Goal: Book appointment/travel/reservation

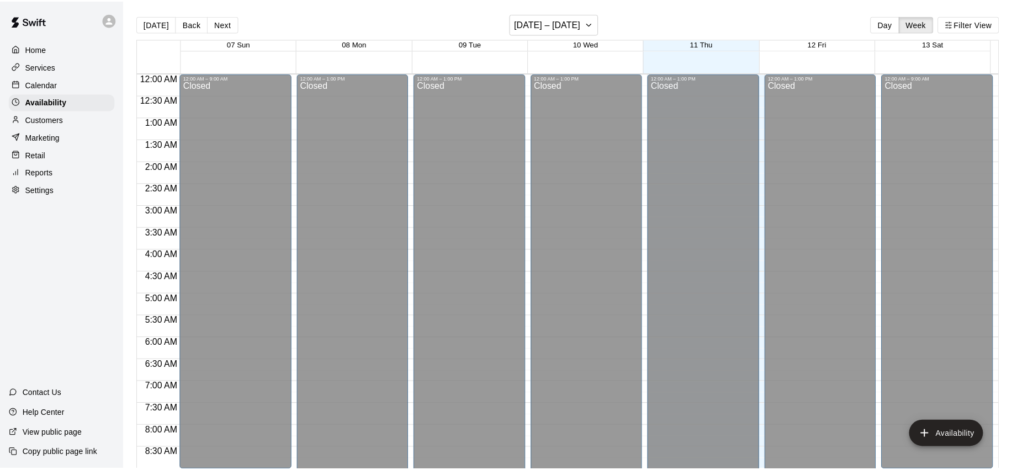
scroll to position [650, 0]
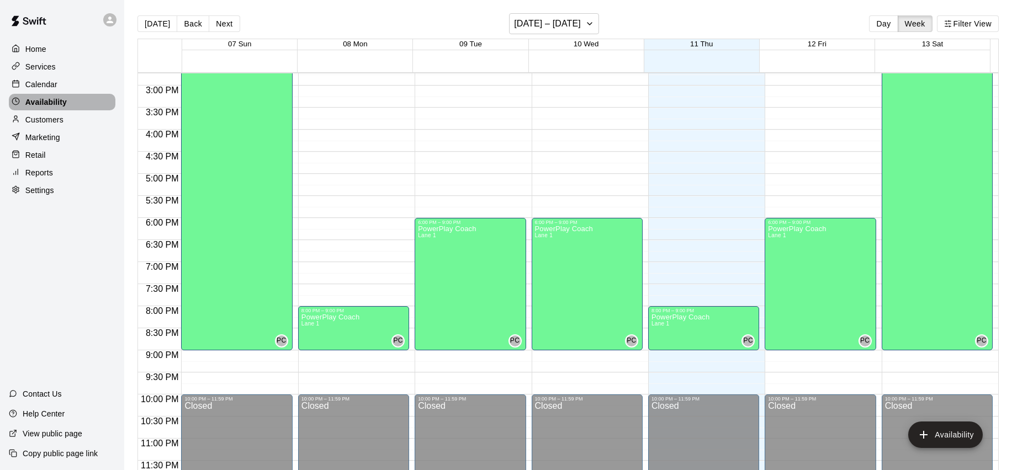
click at [62, 95] on div "Availability" at bounding box center [62, 102] width 107 height 17
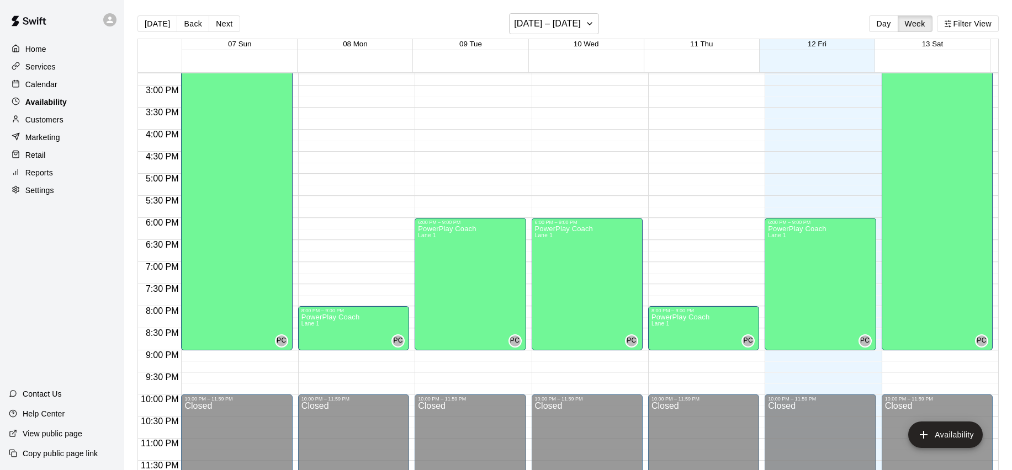
click at [54, 103] on p "Availability" at bounding box center [45, 102] width 41 height 11
click at [55, 76] on div "Calendar" at bounding box center [62, 84] width 107 height 17
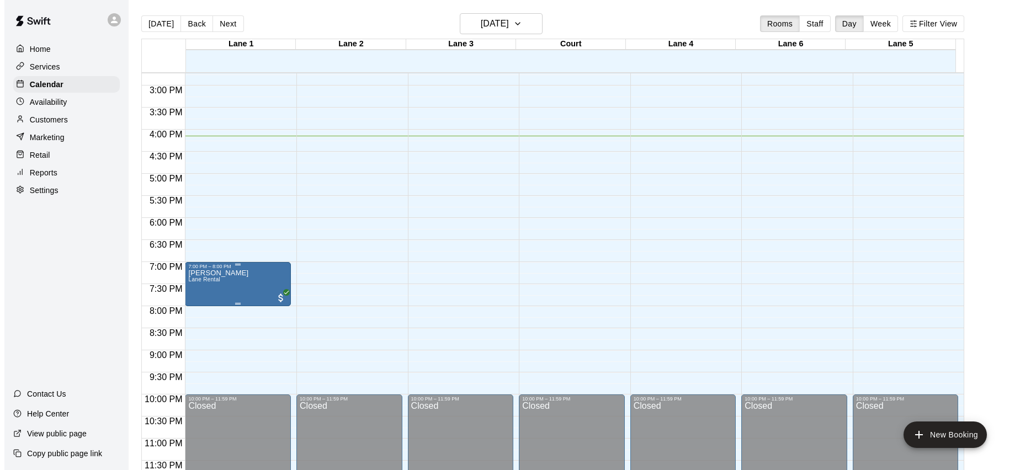
scroll to position [18, 0]
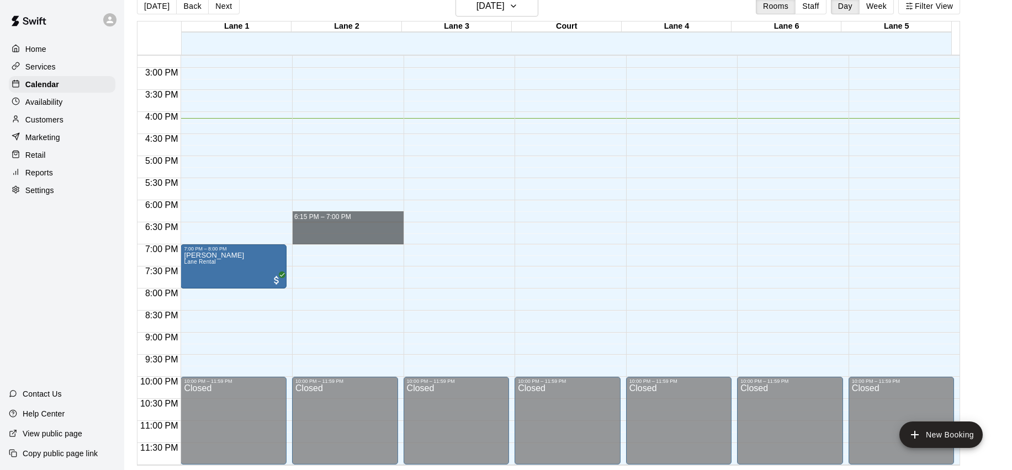
drag, startPoint x: 365, startPoint y: 218, endPoint x: 386, endPoint y: 235, distance: 27.1
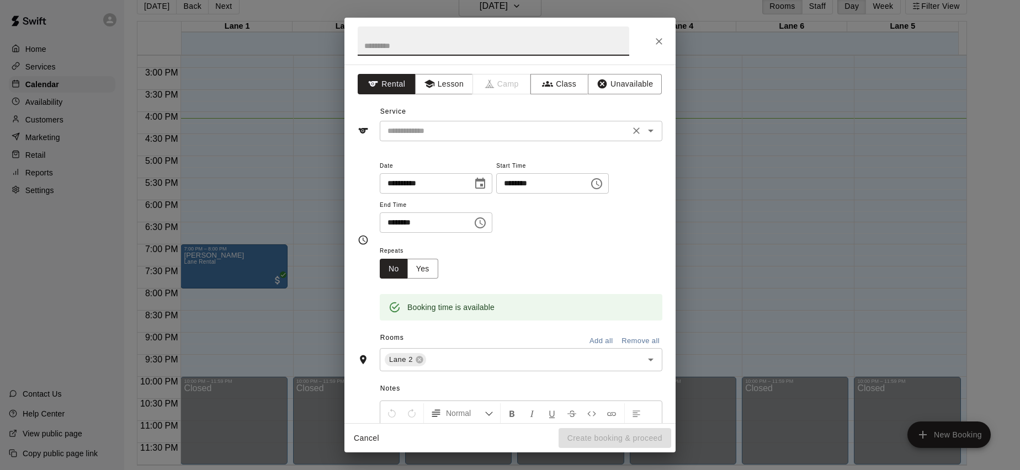
click at [649, 137] on div at bounding box center [643, 130] width 29 height 15
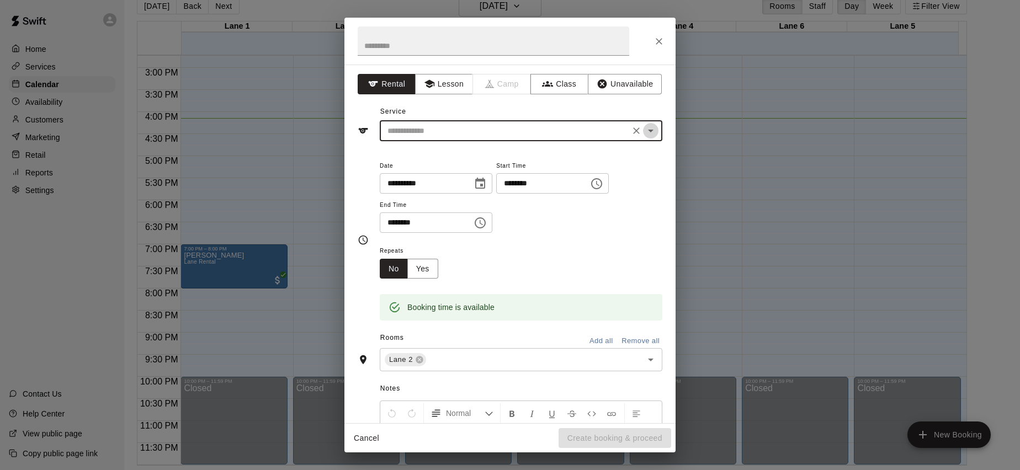
click at [649, 129] on button "Open" at bounding box center [650, 130] width 15 height 15
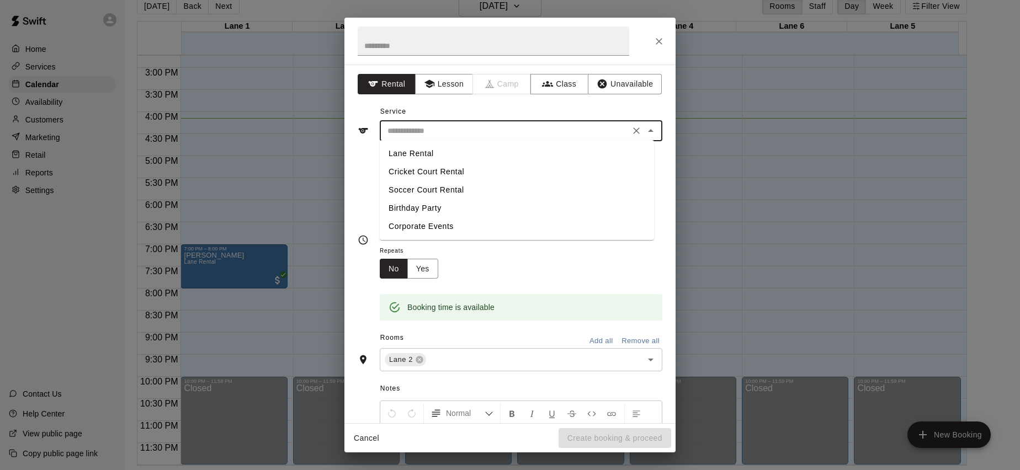
click at [407, 153] on li "Lane Rental" at bounding box center [517, 154] width 274 height 18
type input "**********"
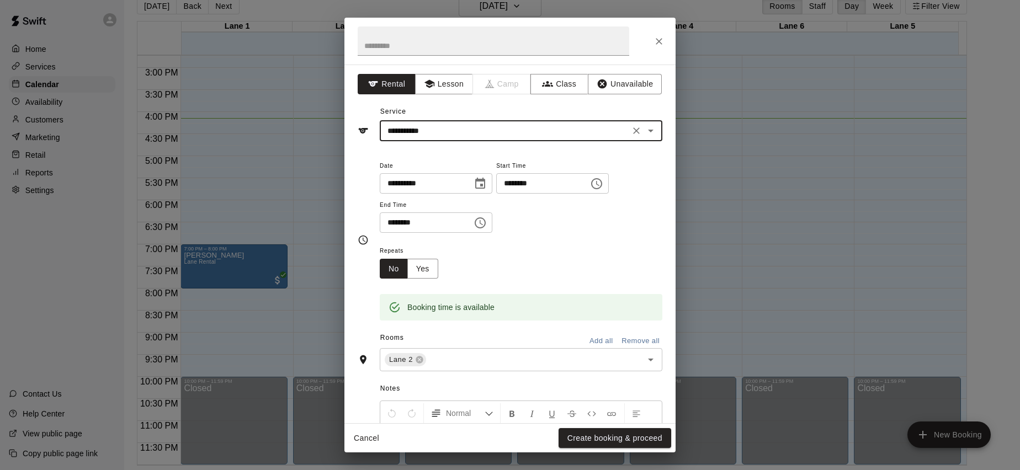
click at [628, 440] on button "Create booking & proceed" at bounding box center [615, 438] width 113 height 20
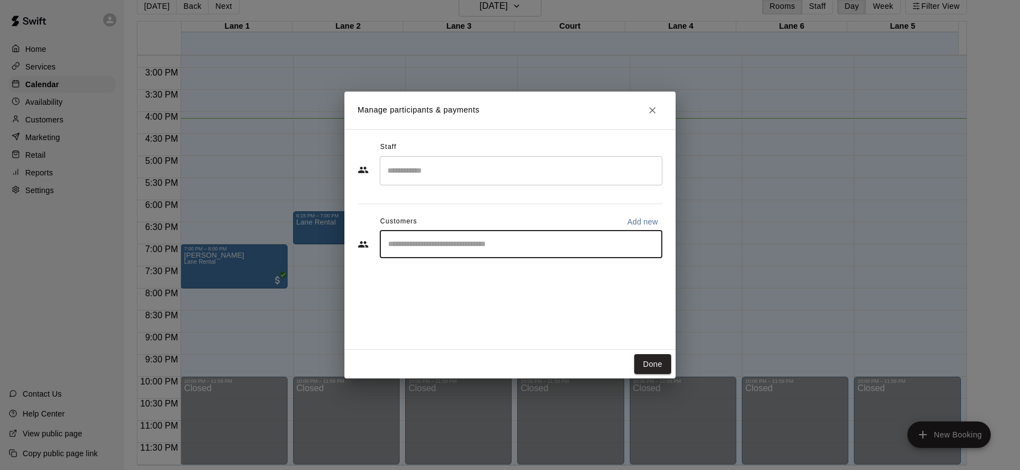
click at [458, 248] on input "Start typing to search customers..." at bounding box center [521, 244] width 273 height 11
type input "******"
click at [411, 271] on p "[PERSON_NAME] [PERSON_NAME]" at bounding box center [479, 270] width 137 height 12
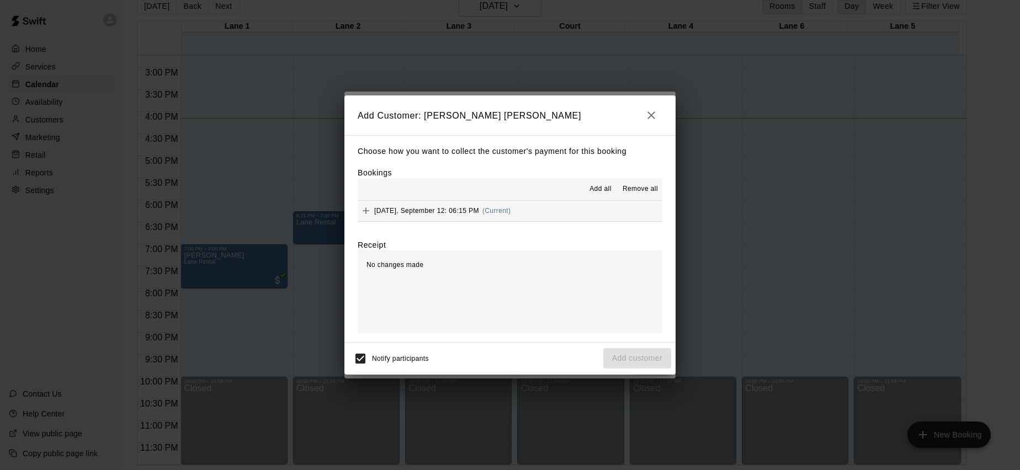
click at [605, 186] on span "Add all" at bounding box center [601, 189] width 22 height 11
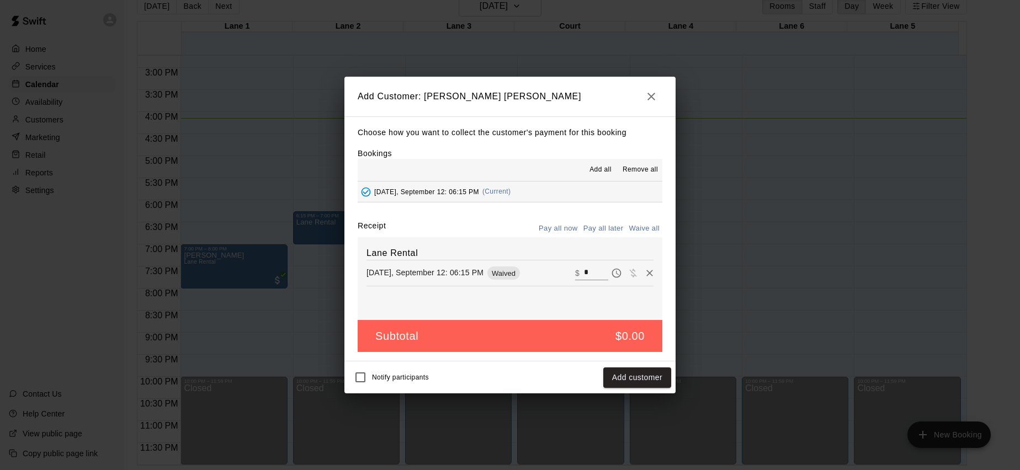
click at [632, 101] on h2 "Add Customer: [PERSON_NAME] [PERSON_NAME]" at bounding box center [509, 97] width 331 height 40
click at [654, 97] on icon "button" at bounding box center [651, 96] width 13 height 13
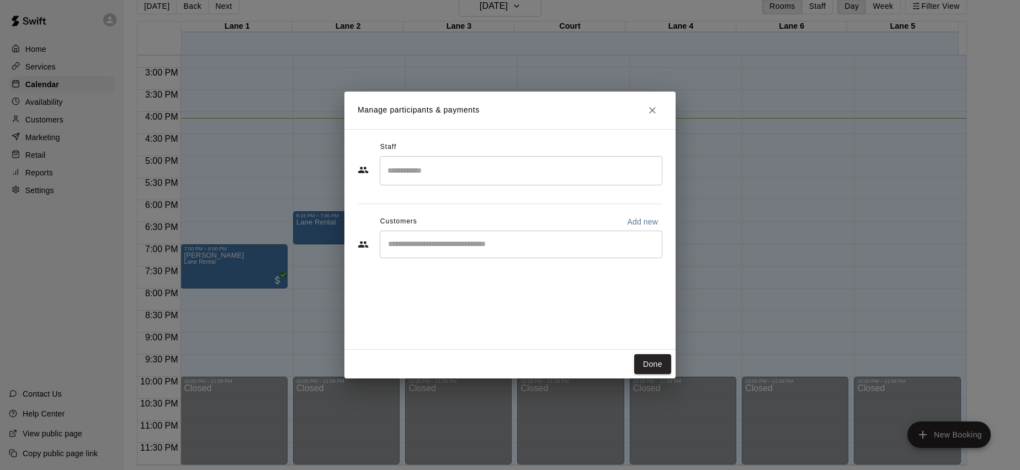
click at [636, 114] on h2 "Manage participants & payments" at bounding box center [509, 111] width 331 height 38
click at [648, 112] on icon "Close" at bounding box center [652, 110] width 11 height 11
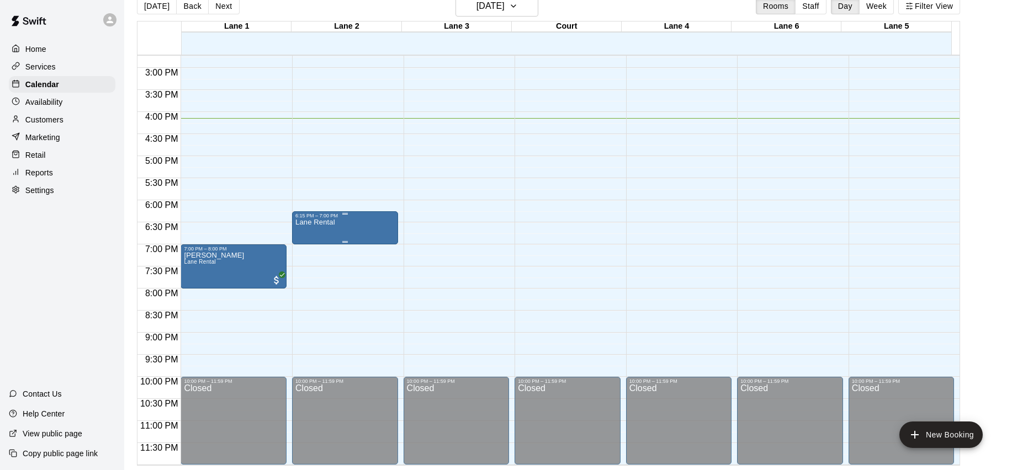
click at [349, 224] on div "Lane Rental" at bounding box center [344, 454] width 99 height 470
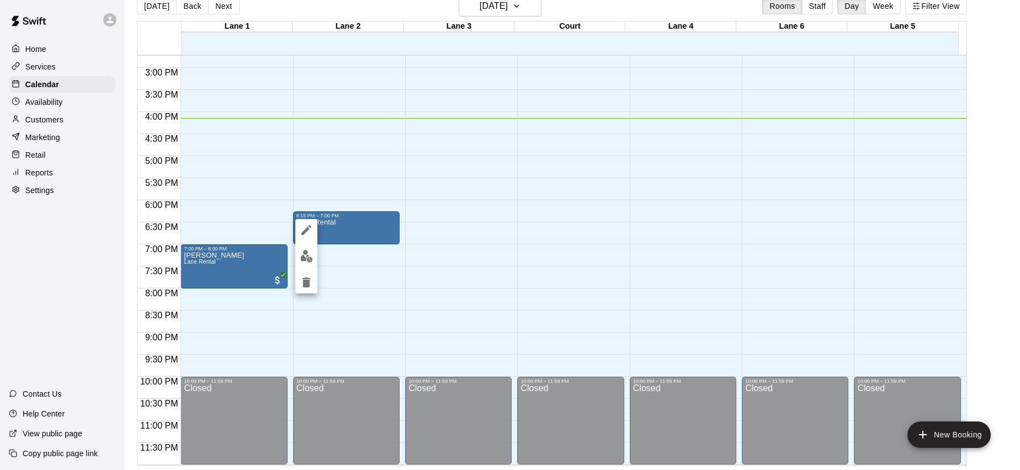
click at [315, 235] on div at bounding box center [306, 256] width 22 height 75
click at [310, 230] on icon "edit" at bounding box center [306, 230] width 13 height 13
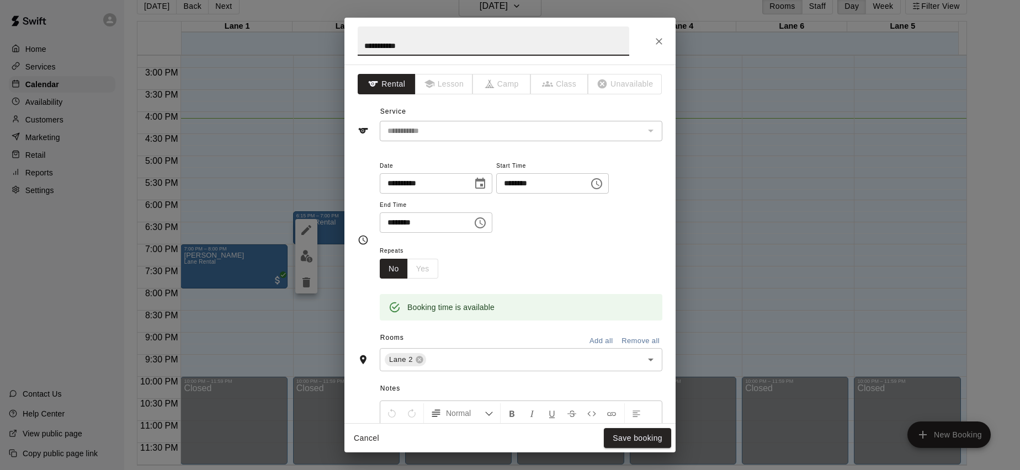
click at [481, 229] on button "Choose time, selected time is 7:00 PM" at bounding box center [480, 223] width 22 height 22
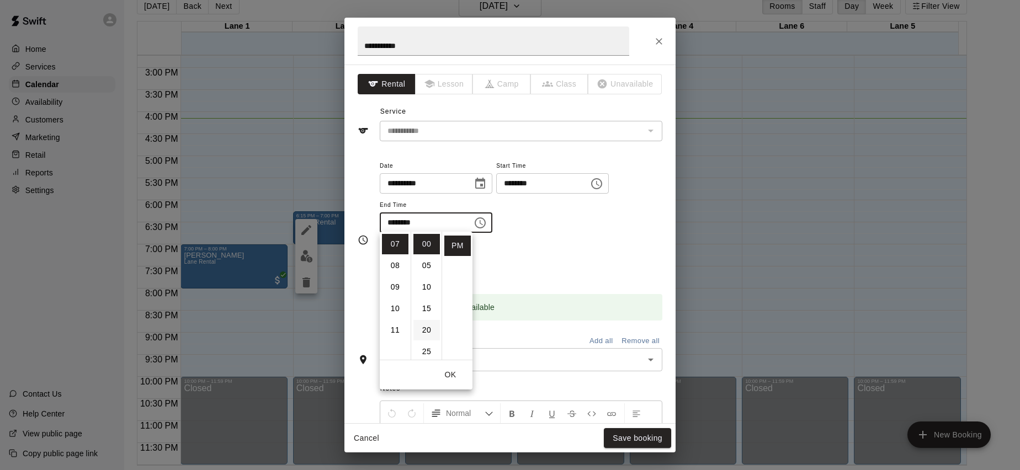
scroll to position [182, 0]
click at [425, 263] on li "45" at bounding box center [427, 256] width 26 height 20
type input "********"
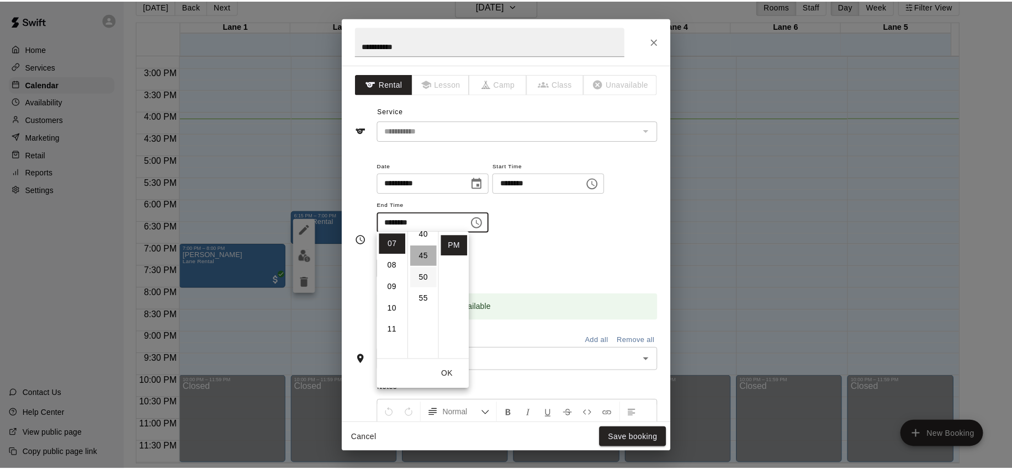
scroll to position [194, 0]
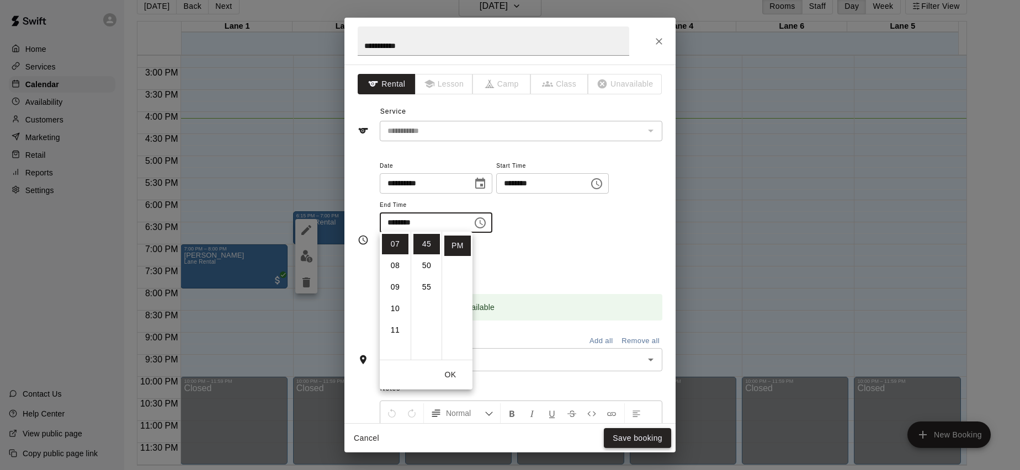
click at [607, 435] on button "Save booking" at bounding box center [637, 438] width 67 height 20
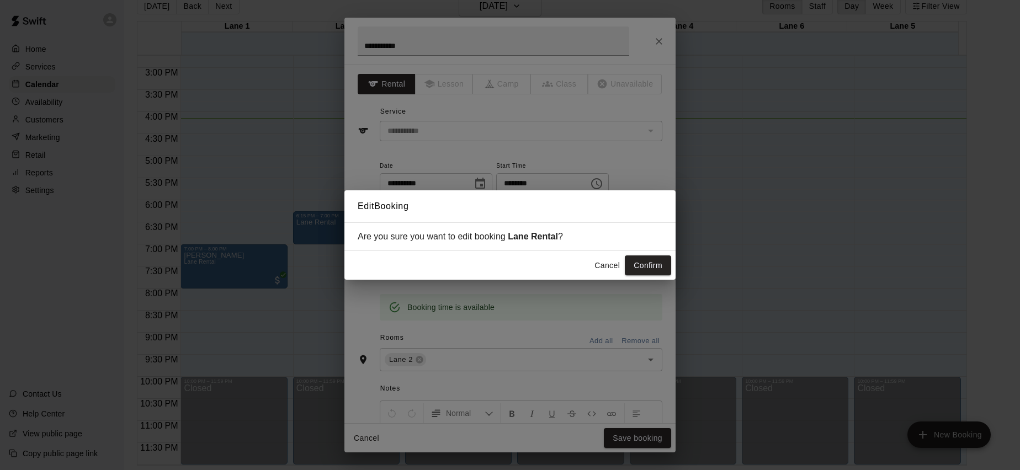
click at [664, 258] on button "Confirm" at bounding box center [648, 266] width 46 height 20
click at [662, 262] on div "Cancel Confirm" at bounding box center [631, 266] width 82 height 20
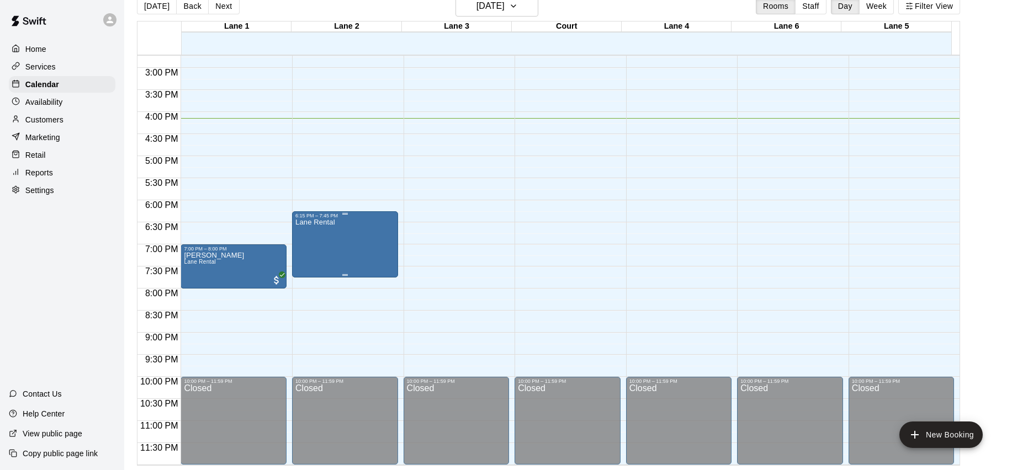
click at [320, 248] on div "Lane Rental" at bounding box center [315, 454] width 40 height 470
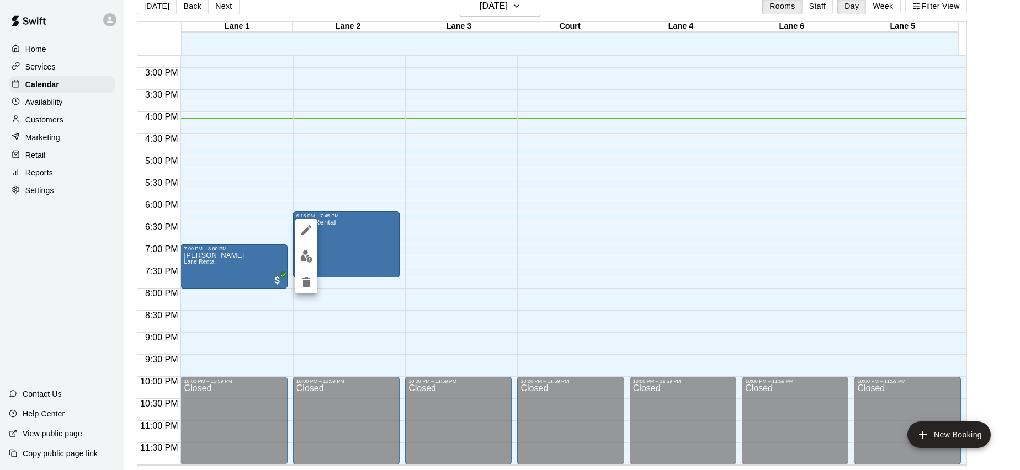
click at [304, 262] on img "edit" at bounding box center [306, 256] width 13 height 13
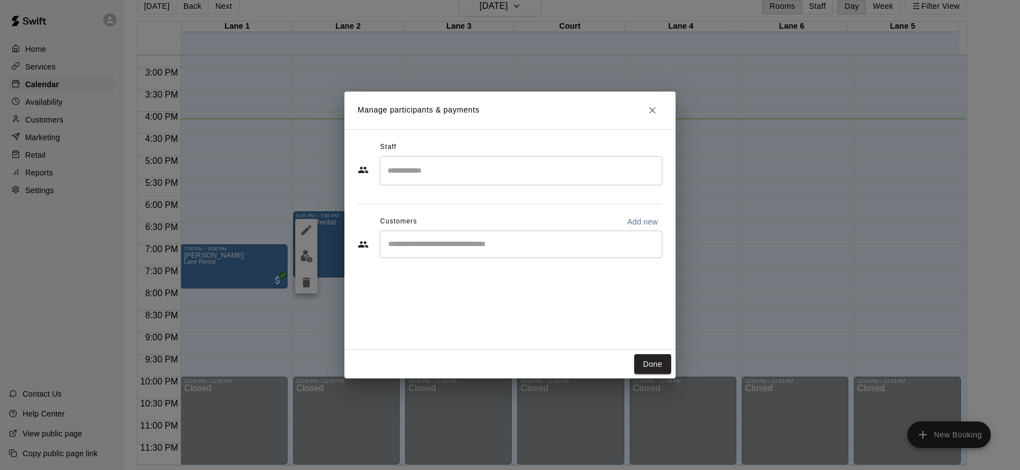
drag, startPoint x: 529, startPoint y: 224, endPoint x: 524, endPoint y: 234, distance: 10.4
click at [528, 226] on div "Customers Add new" at bounding box center [510, 222] width 305 height 18
click at [523, 235] on div "​" at bounding box center [521, 245] width 283 height 28
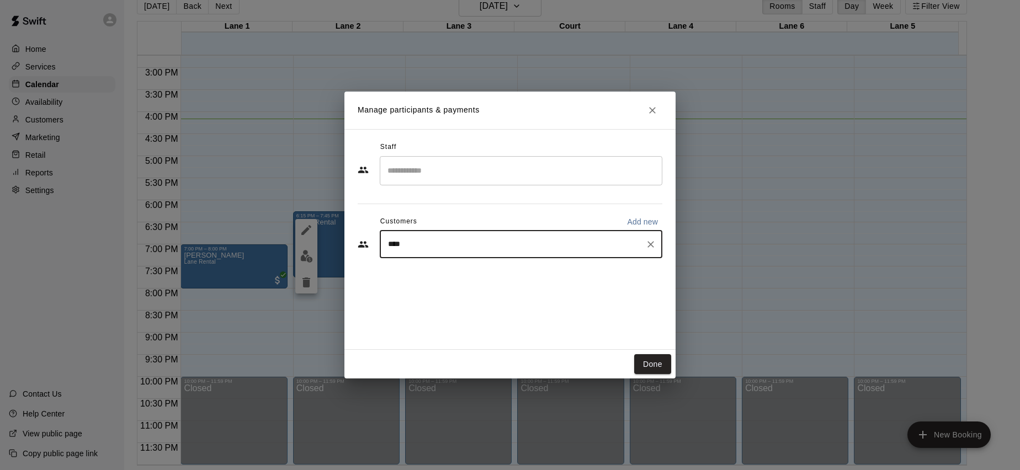
type input "*****"
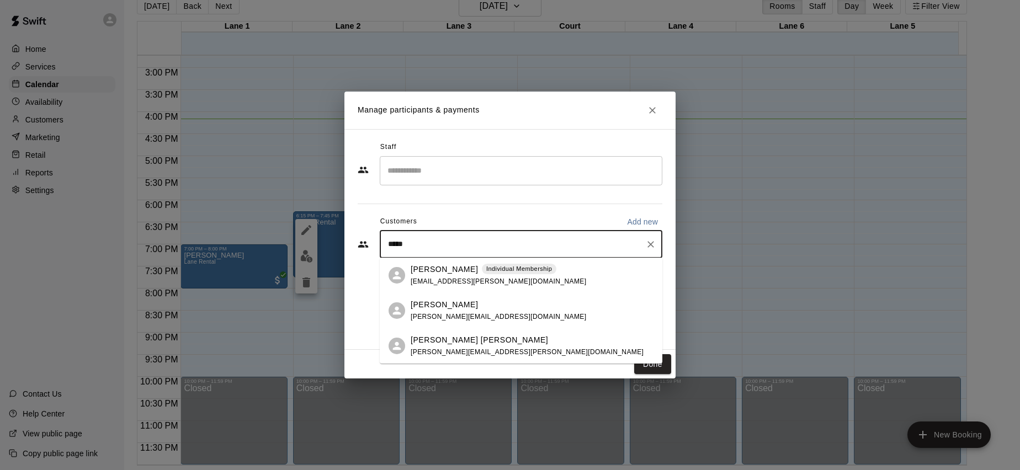
click at [501, 280] on div "[PERSON_NAME] Individual Membership [EMAIL_ADDRESS][PERSON_NAME][DOMAIN_NAME]" at bounding box center [499, 276] width 176 height 24
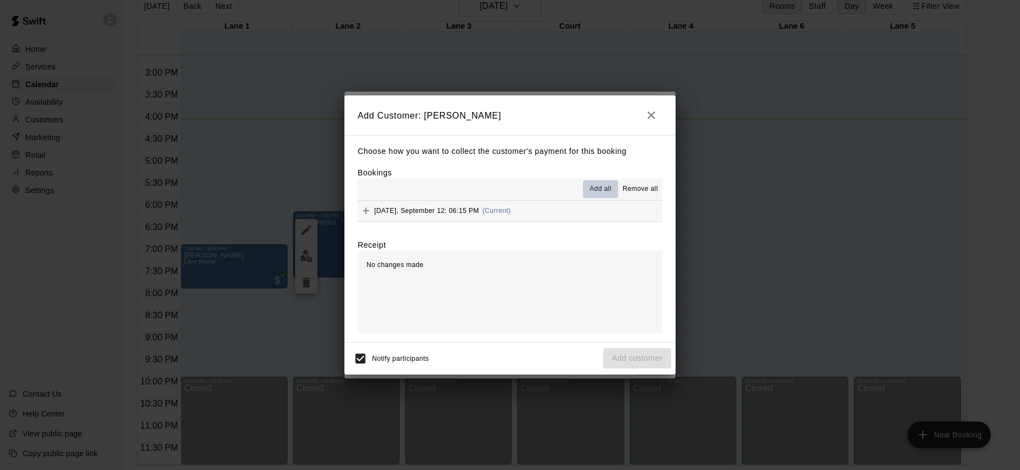
click at [597, 193] on span "Add all" at bounding box center [601, 189] width 22 height 11
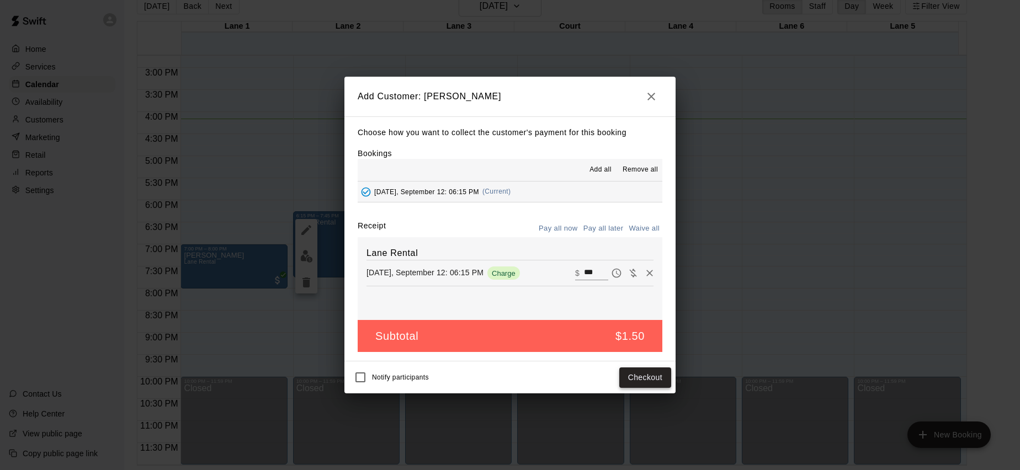
click at [650, 380] on button "Checkout" at bounding box center [645, 378] width 52 height 20
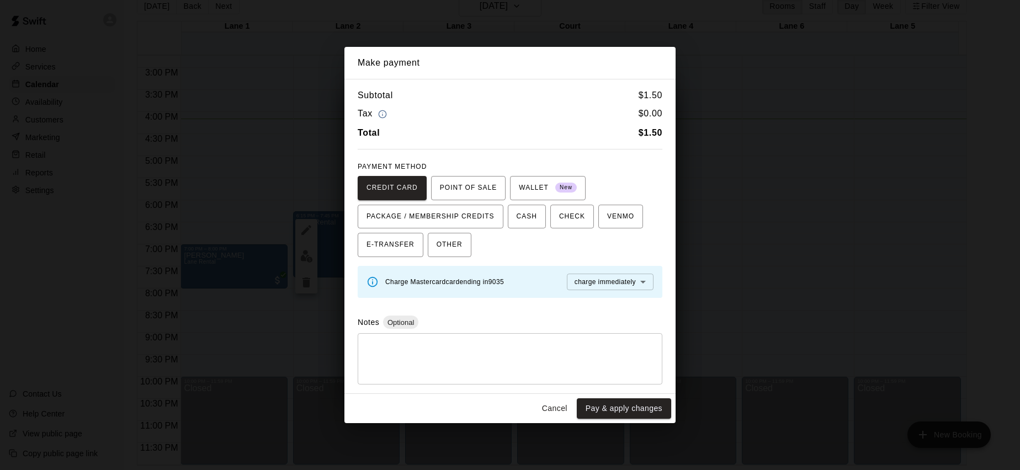
click at [634, 278] on body "Home Services Calendar Availability Customers Marketing Retail Reports Settings…" at bounding box center [510, 226] width 1020 height 488
click at [634, 278] on div at bounding box center [510, 235] width 1020 height 470
click at [548, 399] on button "Cancel" at bounding box center [554, 409] width 35 height 20
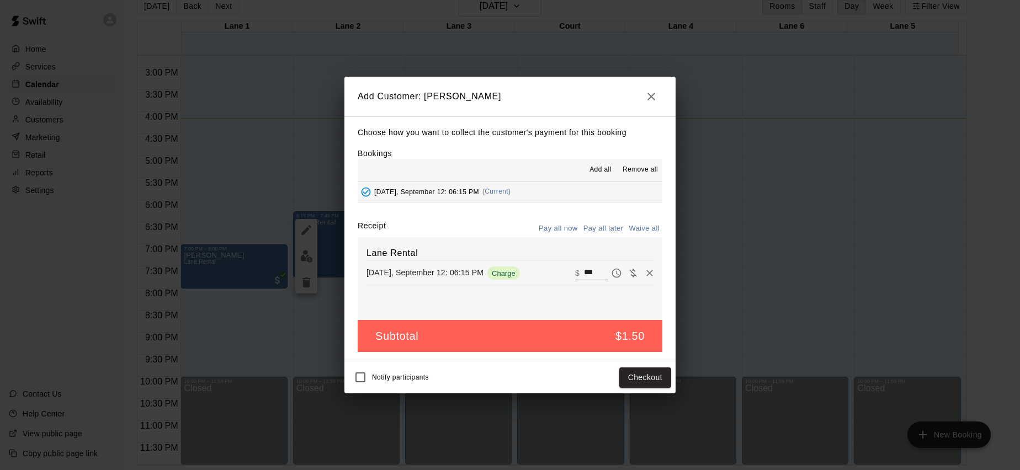
click at [659, 97] on button "button" at bounding box center [651, 97] width 22 height 22
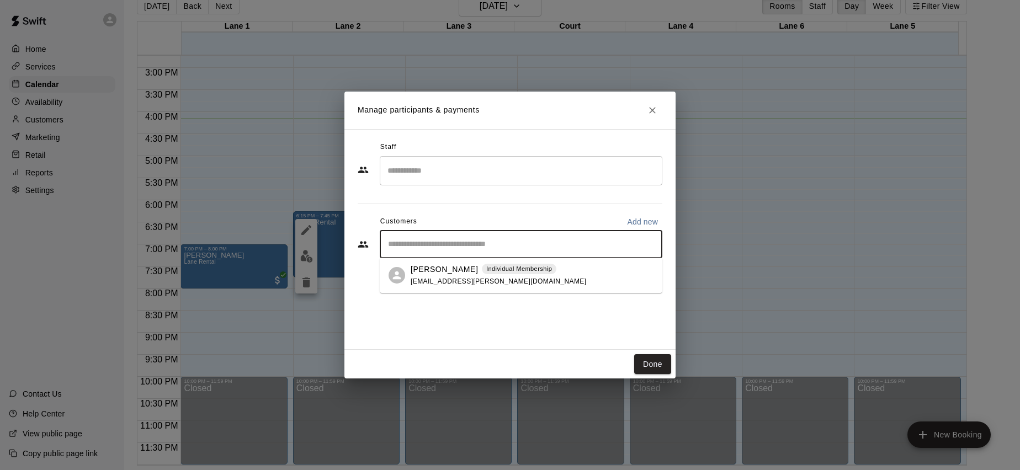
click at [448, 247] on input "Start typing to search customers..." at bounding box center [521, 244] width 273 height 11
type input "*"
type input "*****"
drag, startPoint x: 498, startPoint y: 271, endPoint x: 487, endPoint y: 261, distance: 14.8
click at [487, 261] on div "[PERSON_NAME] [PERSON_NAME] [EMAIL_ADDRESS][DOMAIN_NAME]" at bounding box center [521, 275] width 283 height 35
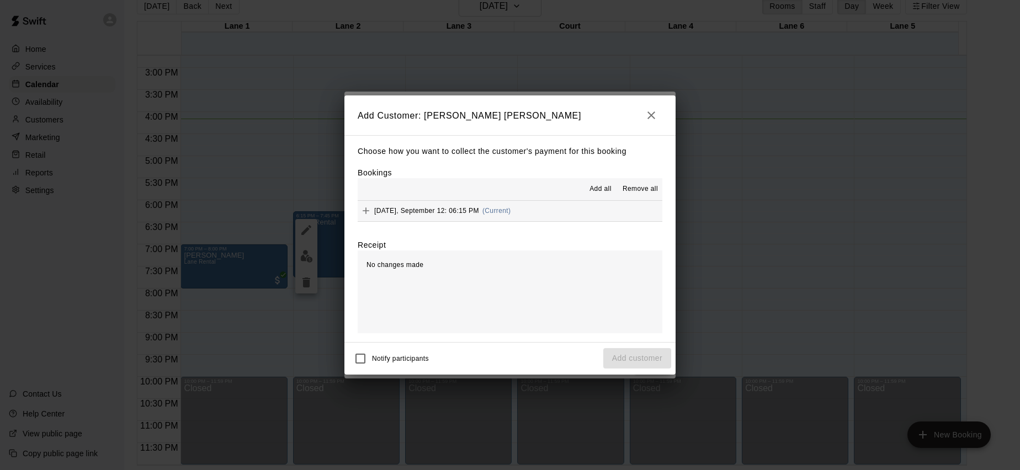
click at [600, 193] on span "Add all" at bounding box center [601, 189] width 22 height 11
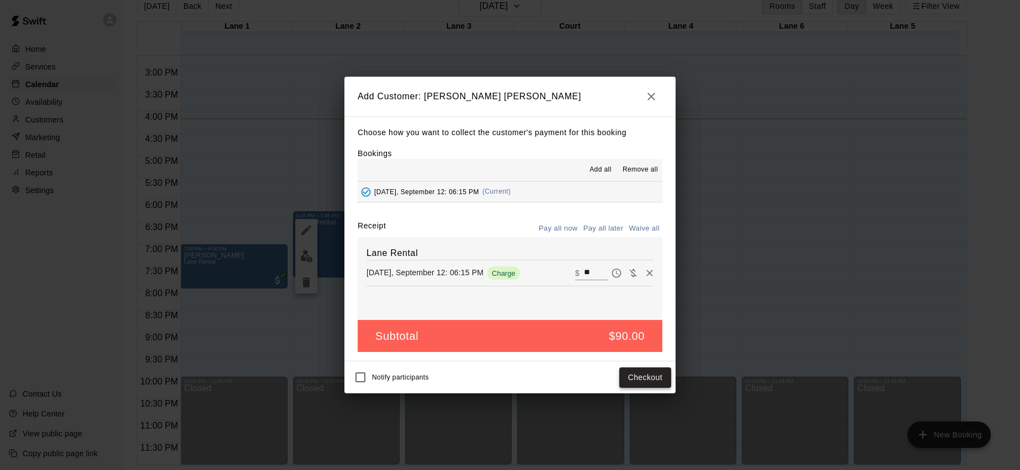
click at [660, 379] on button "Checkout" at bounding box center [645, 378] width 52 height 20
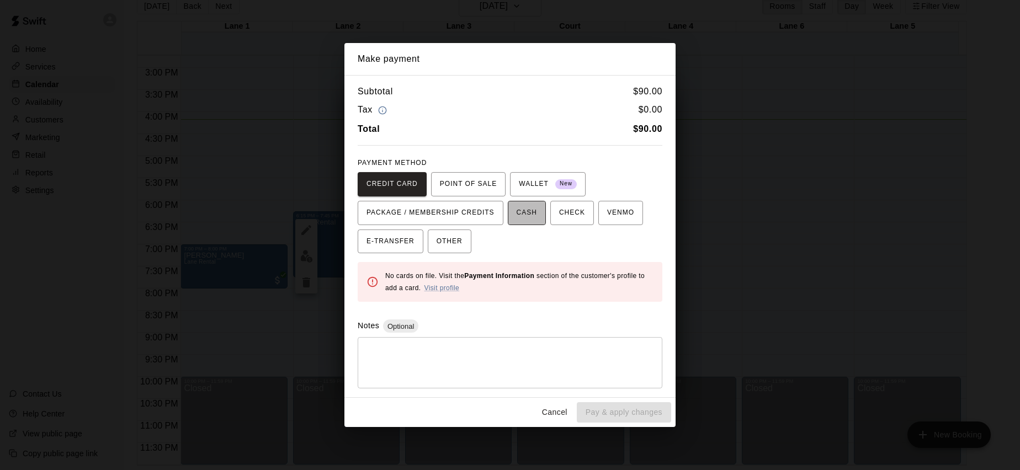
click at [517, 214] on span "CASH" at bounding box center [527, 213] width 20 height 18
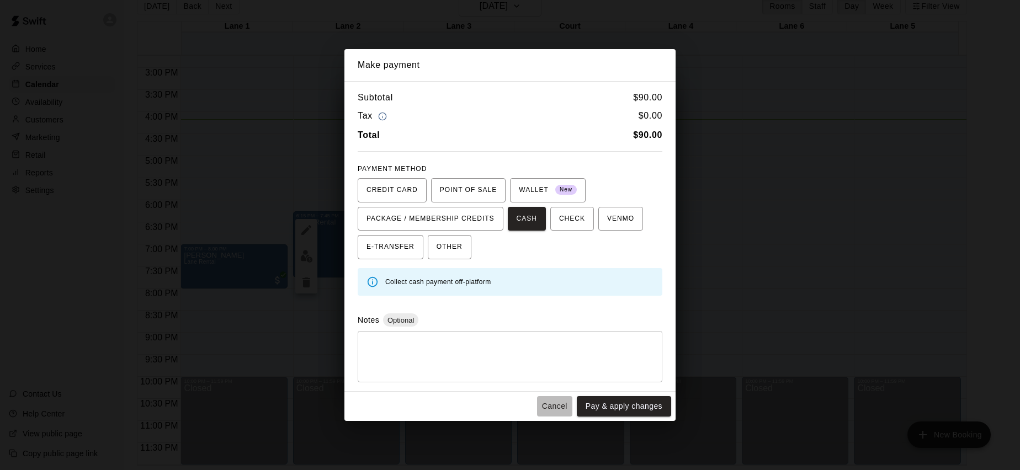
click at [556, 411] on button "Cancel" at bounding box center [554, 406] width 35 height 20
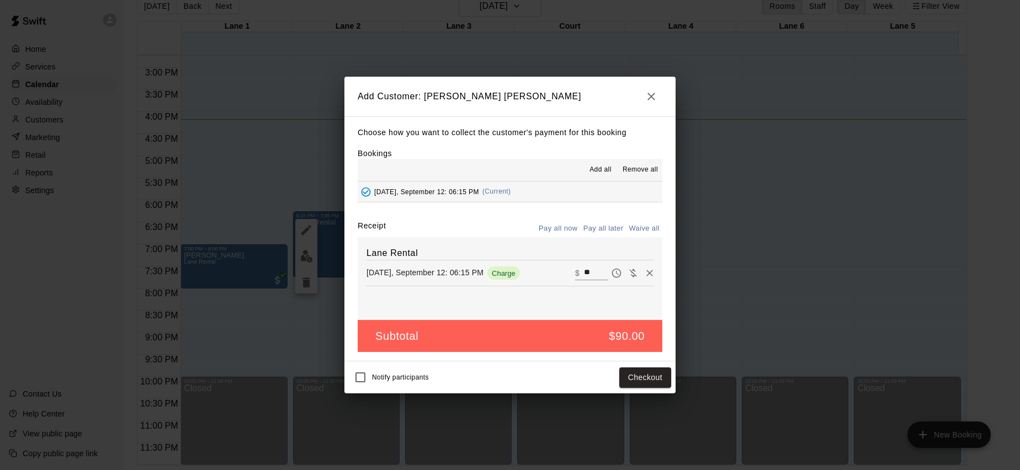
click at [652, 102] on icon "button" at bounding box center [651, 96] width 13 height 13
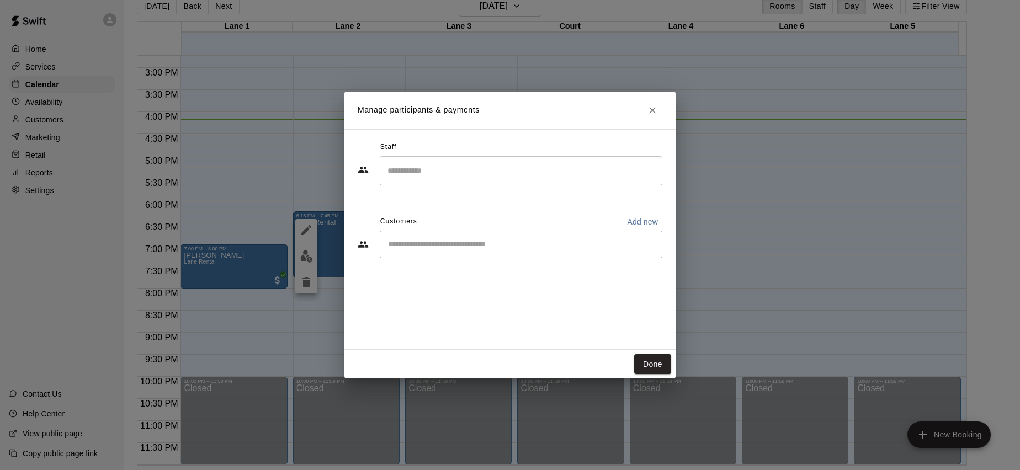
click at [655, 118] on button "Close" at bounding box center [653, 110] width 20 height 20
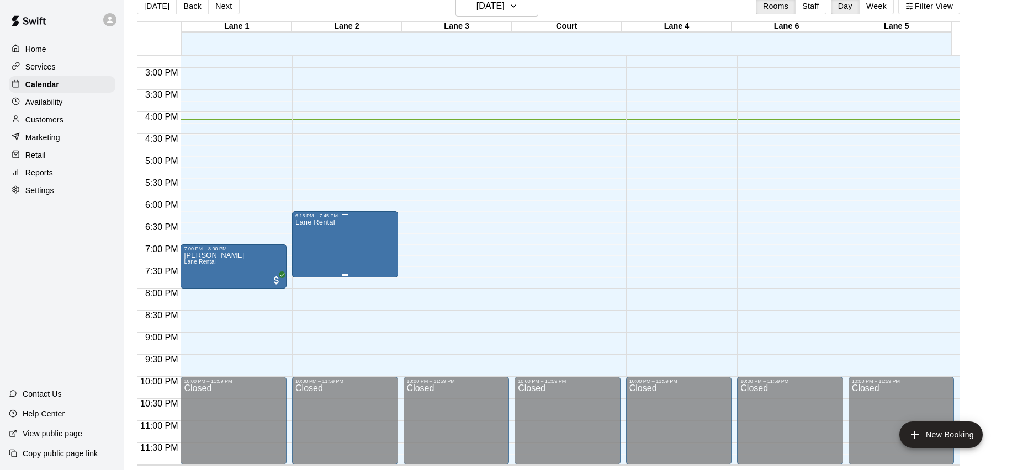
click at [326, 255] on div "Lane Rental" at bounding box center [315, 454] width 40 height 470
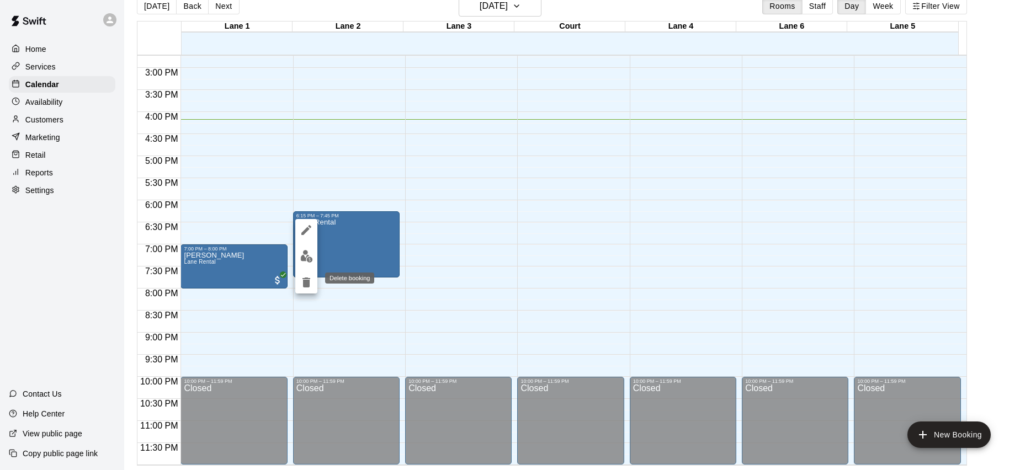
click at [310, 281] on icon "delete" at bounding box center [306, 282] width 13 height 13
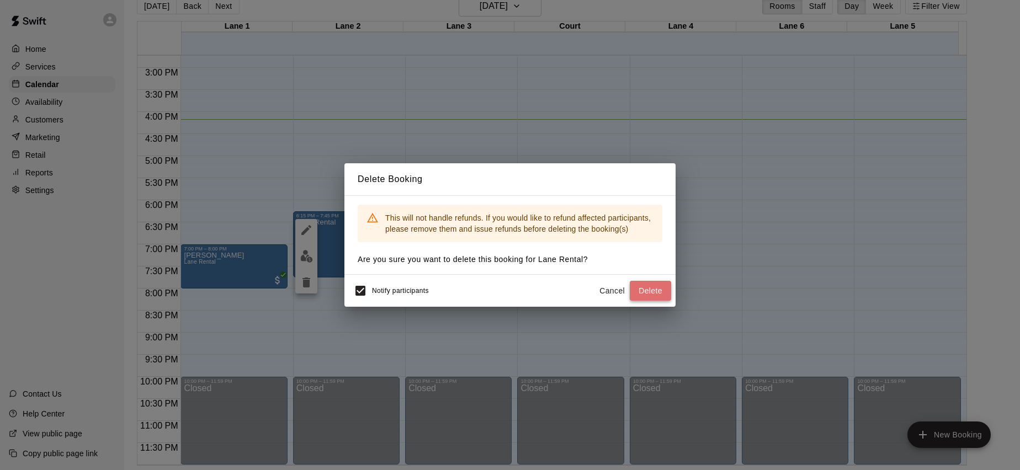
click at [662, 289] on button "Delete" at bounding box center [650, 291] width 41 height 20
